Goal: Book appointment/travel/reservation

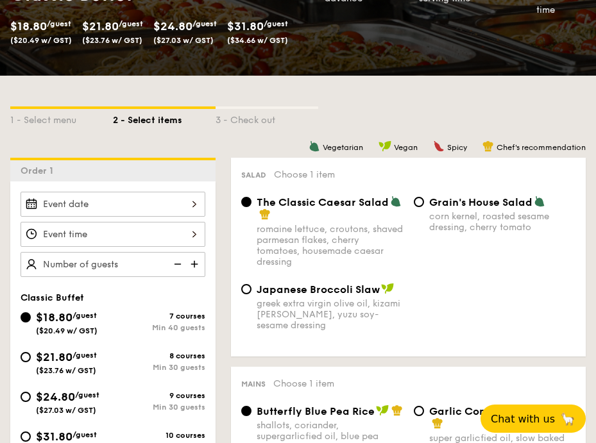
scroll to position [231, 0]
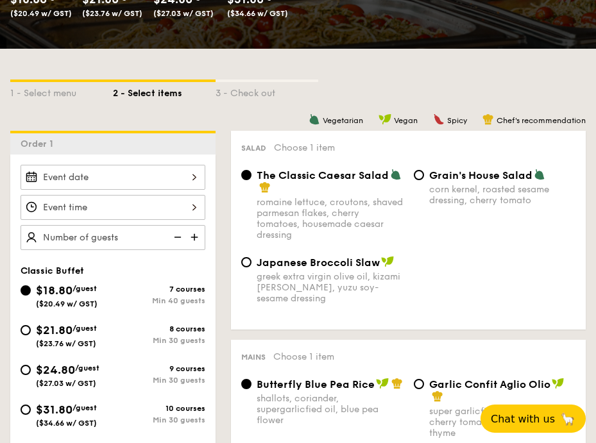
click at [190, 173] on div at bounding box center [113, 177] width 185 height 25
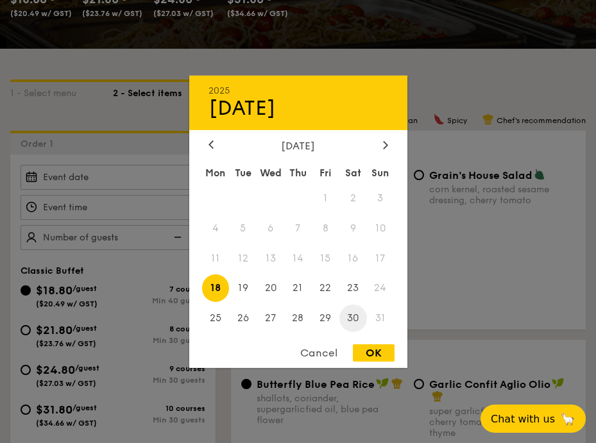
click at [353, 317] on span "30" at bounding box center [353, 319] width 28 height 28
click at [376, 354] on div "OK" at bounding box center [374, 352] width 42 height 17
type input "[DATE]"
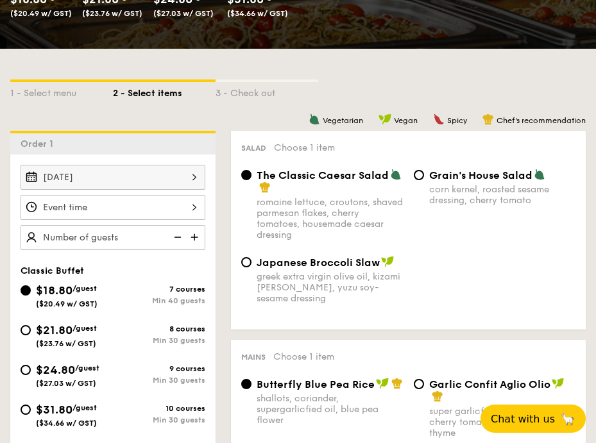
click at [197, 207] on div at bounding box center [113, 207] width 185 height 25
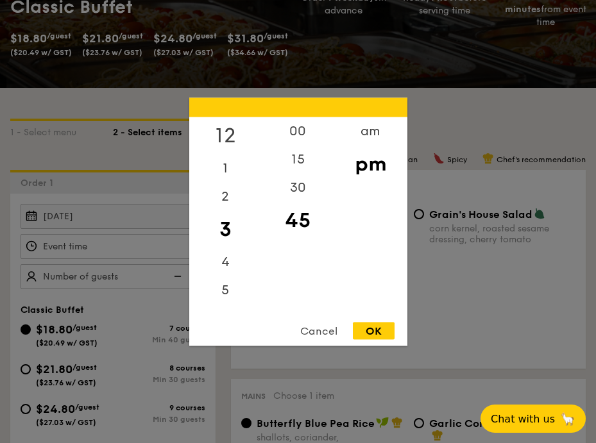
scroll to position [154, 0]
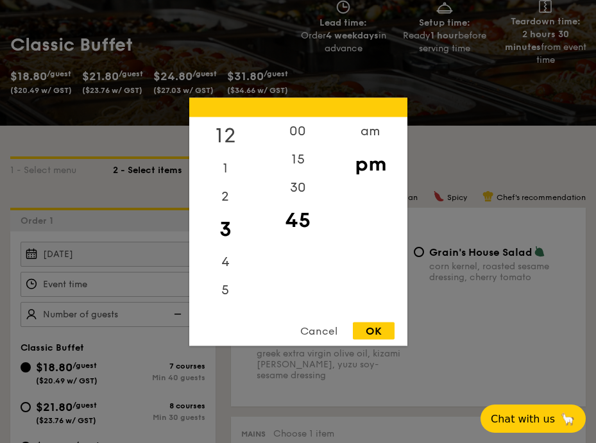
click at [234, 140] on div "12" at bounding box center [225, 135] width 72 height 37
click at [294, 140] on div "00" at bounding box center [298, 135] width 72 height 37
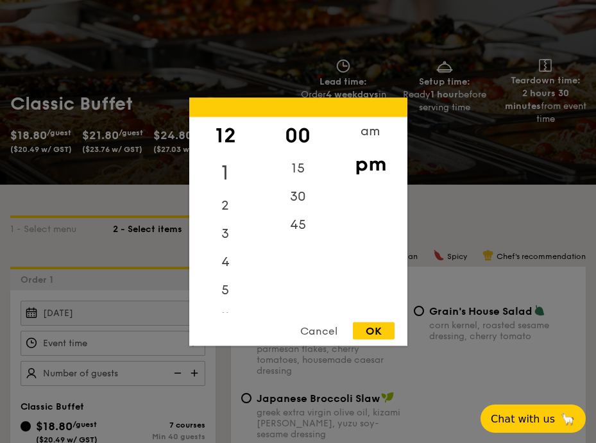
scroll to position [0, 0]
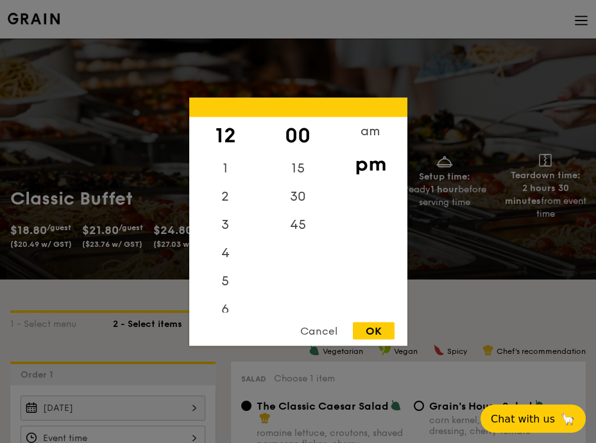
click at [371, 340] on div "Cancel OK" at bounding box center [298, 334] width 218 height 24
click at [372, 331] on div "OK" at bounding box center [374, 330] width 42 height 17
type input "12:00PM"
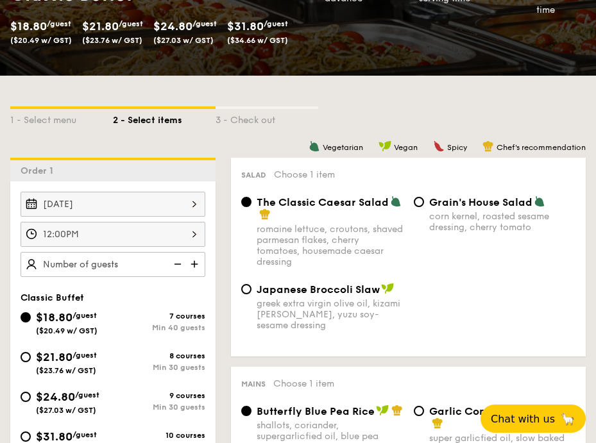
scroll to position [231, 0]
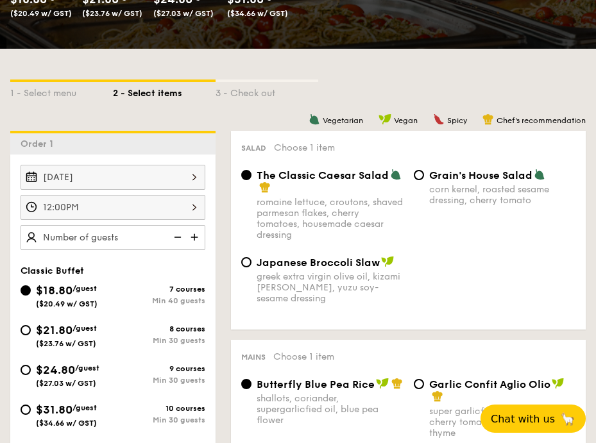
click at [195, 239] on img at bounding box center [195, 237] width 19 height 24
click at [177, 238] on img at bounding box center [176, 237] width 19 height 24
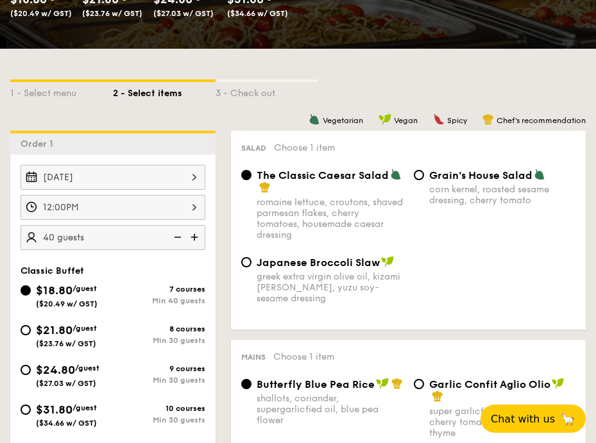
click at [201, 239] on img at bounding box center [195, 237] width 19 height 24
click at [184, 236] on img at bounding box center [176, 237] width 19 height 24
type input "40 guests"
click at [184, 236] on img at bounding box center [176, 237] width 19 height 24
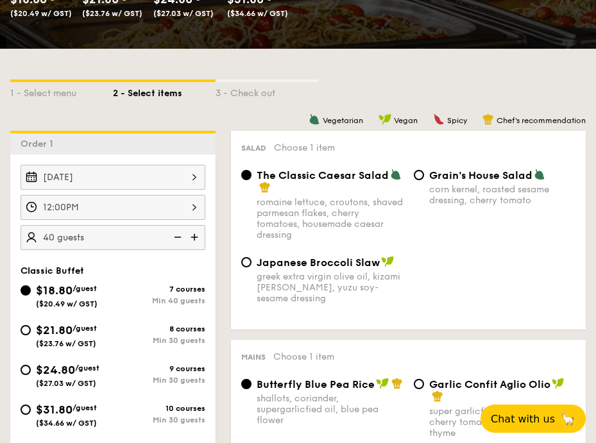
click at [184, 236] on img at bounding box center [176, 237] width 19 height 24
